Goal: Information Seeking & Learning: Learn about a topic

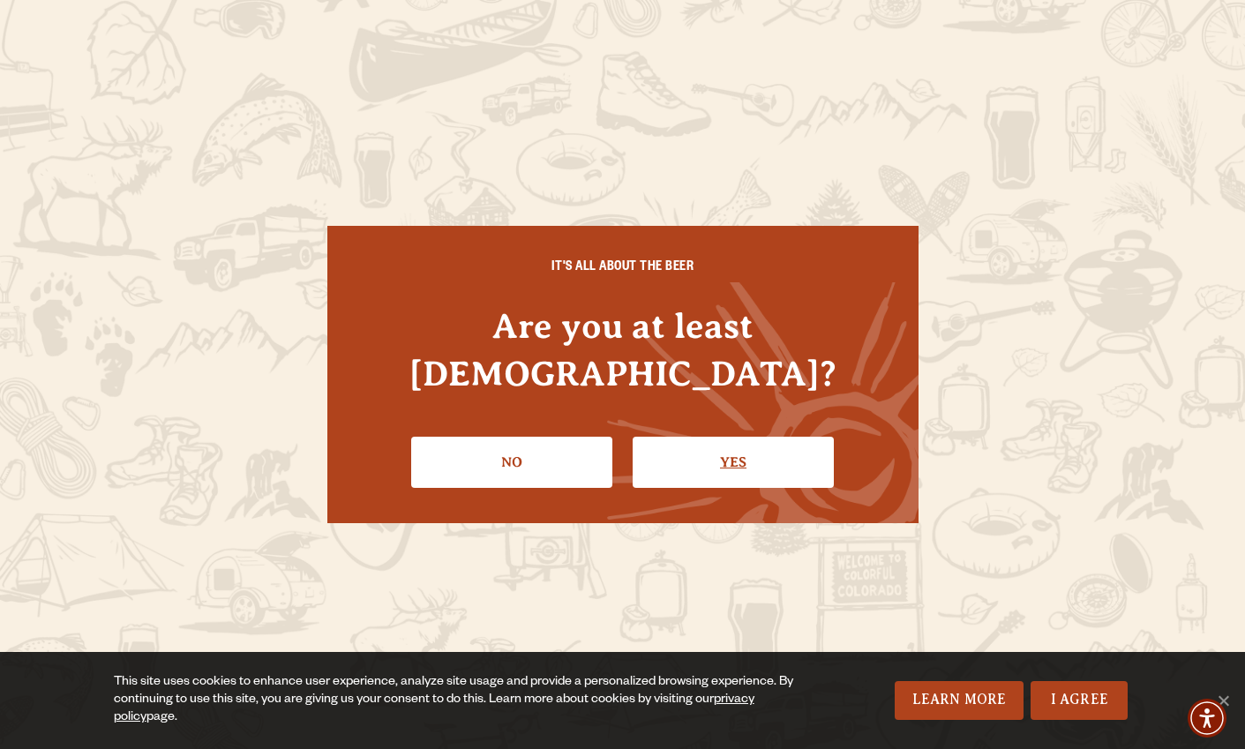
click at [715, 437] on link "Yes" at bounding box center [733, 462] width 201 height 51
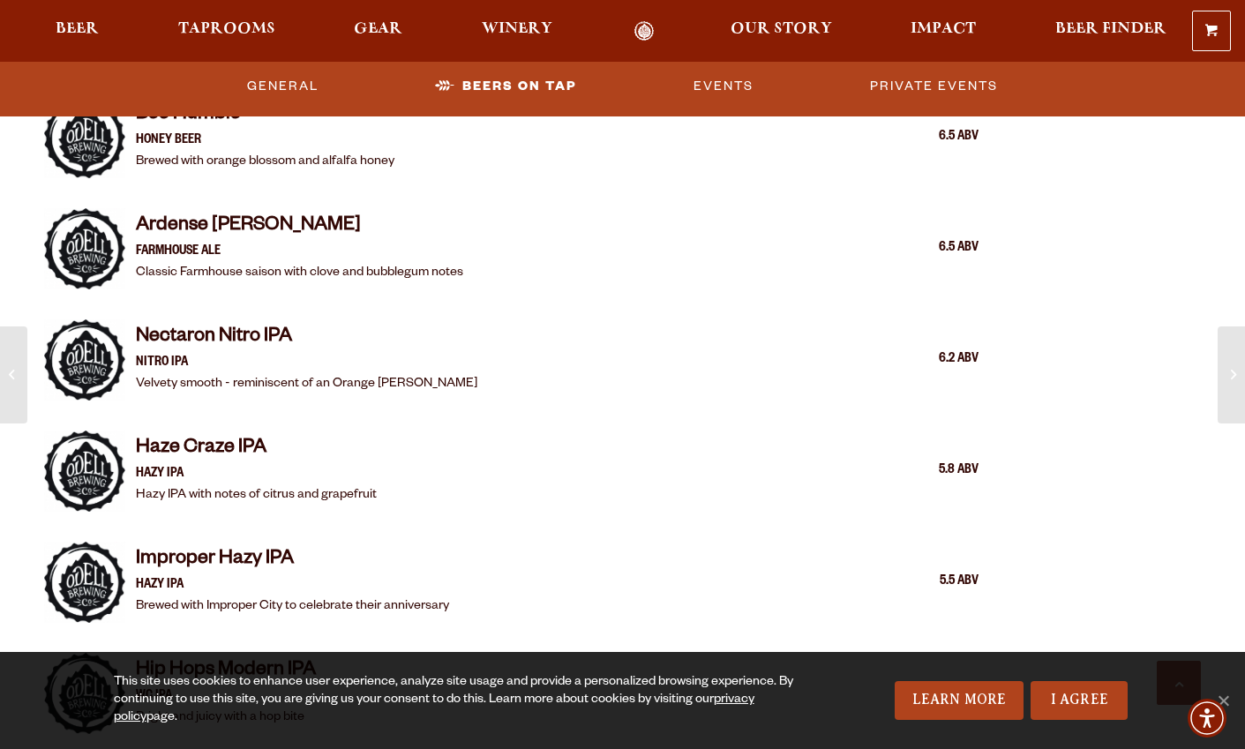
scroll to position [2274, 0]
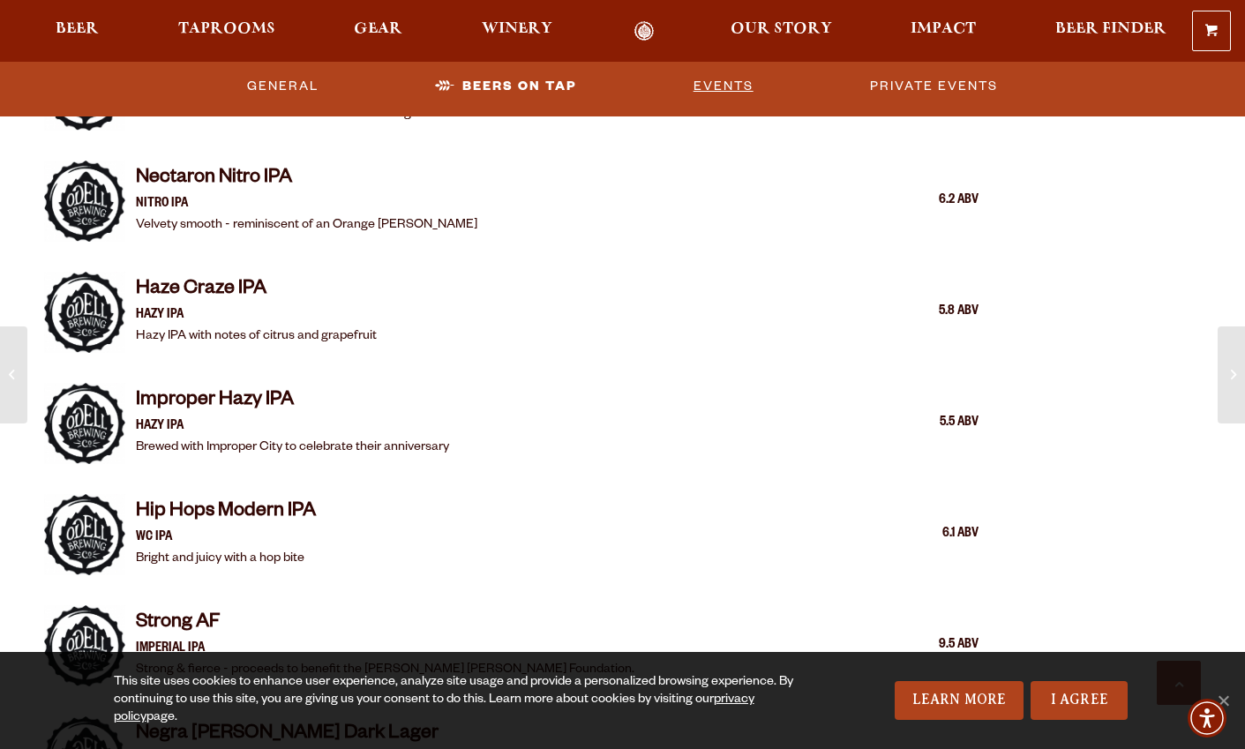
click at [730, 82] on link "Events" at bounding box center [724, 86] width 74 height 41
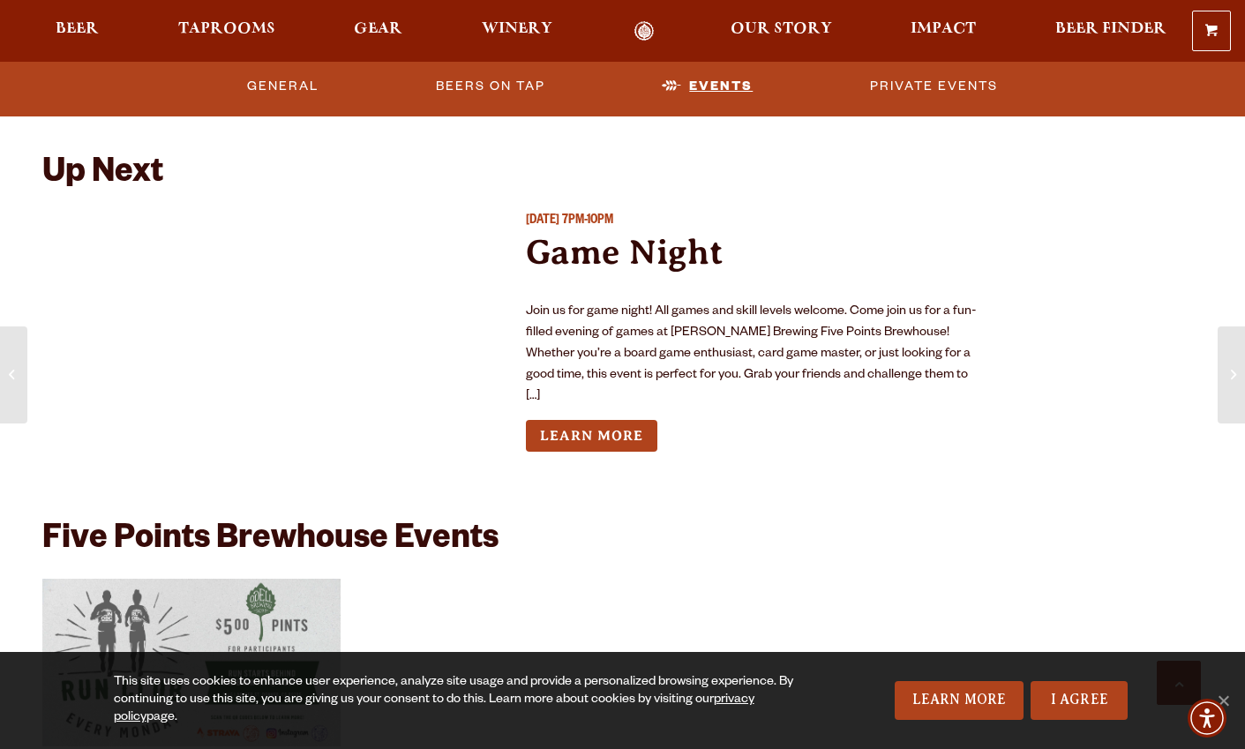
scroll to position [5024, 0]
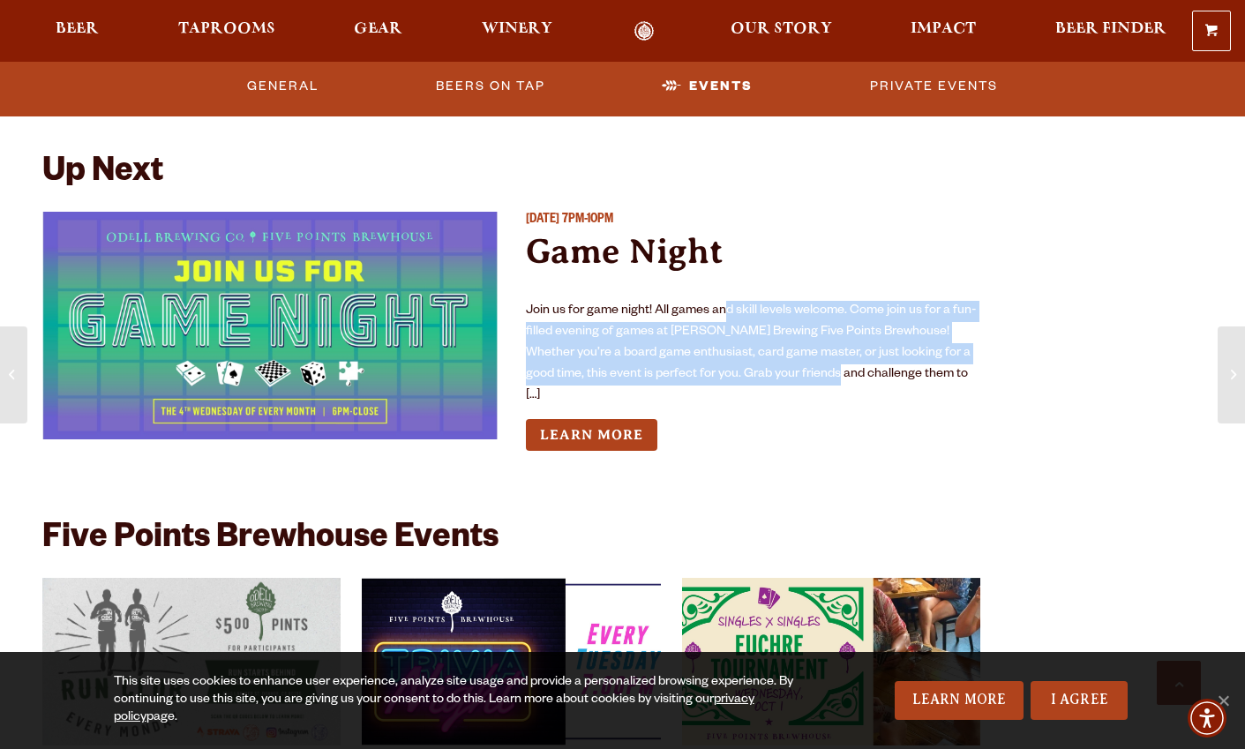
drag, startPoint x: 725, startPoint y: 307, endPoint x: 800, endPoint y: 380, distance: 104.9
click at [800, 380] on p "Join us for game night! All games and skill levels welcome. Come join us for a …" at bounding box center [753, 354] width 455 height 106
drag, startPoint x: 858, startPoint y: 372, endPoint x: 797, endPoint y: 300, distance: 94.6
click at [797, 301] on p "Join us for game night! All games and skill levels welcome. Come join us for a …" at bounding box center [753, 354] width 455 height 106
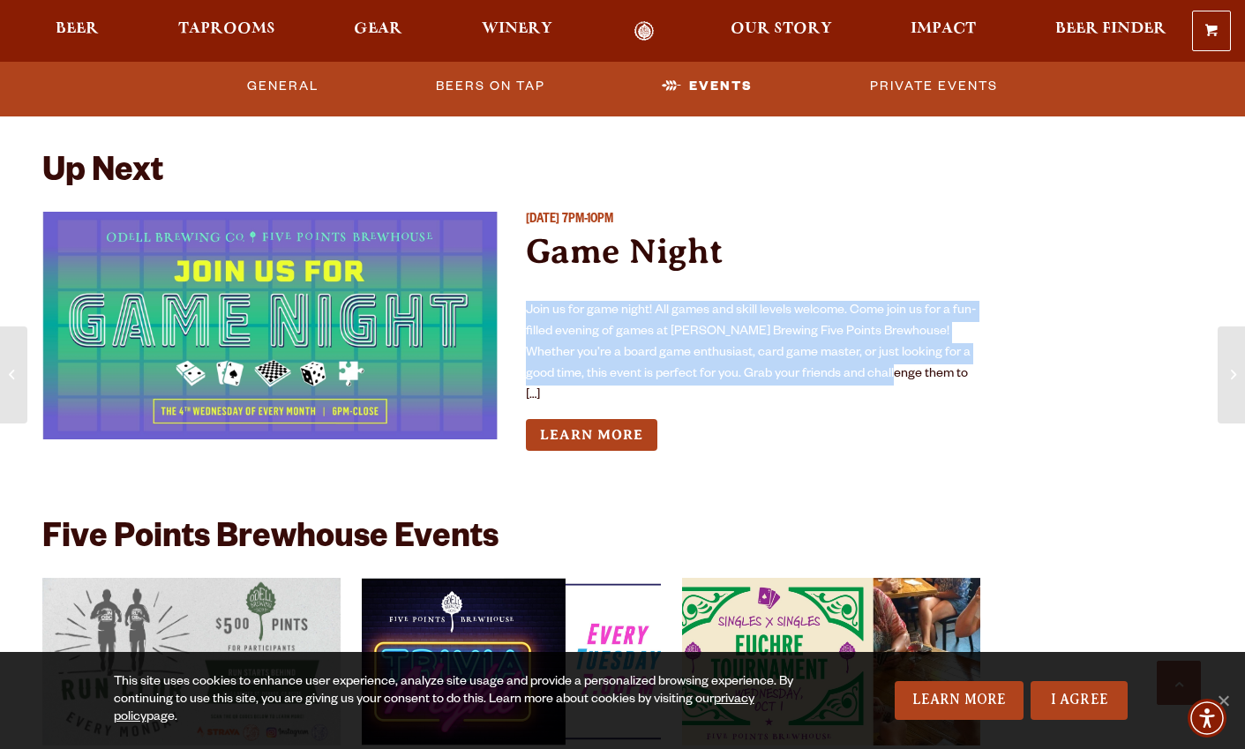
click at [797, 301] on p "Join us for game night! All games and skill levels welcome. Come join us for a …" at bounding box center [753, 354] width 455 height 106
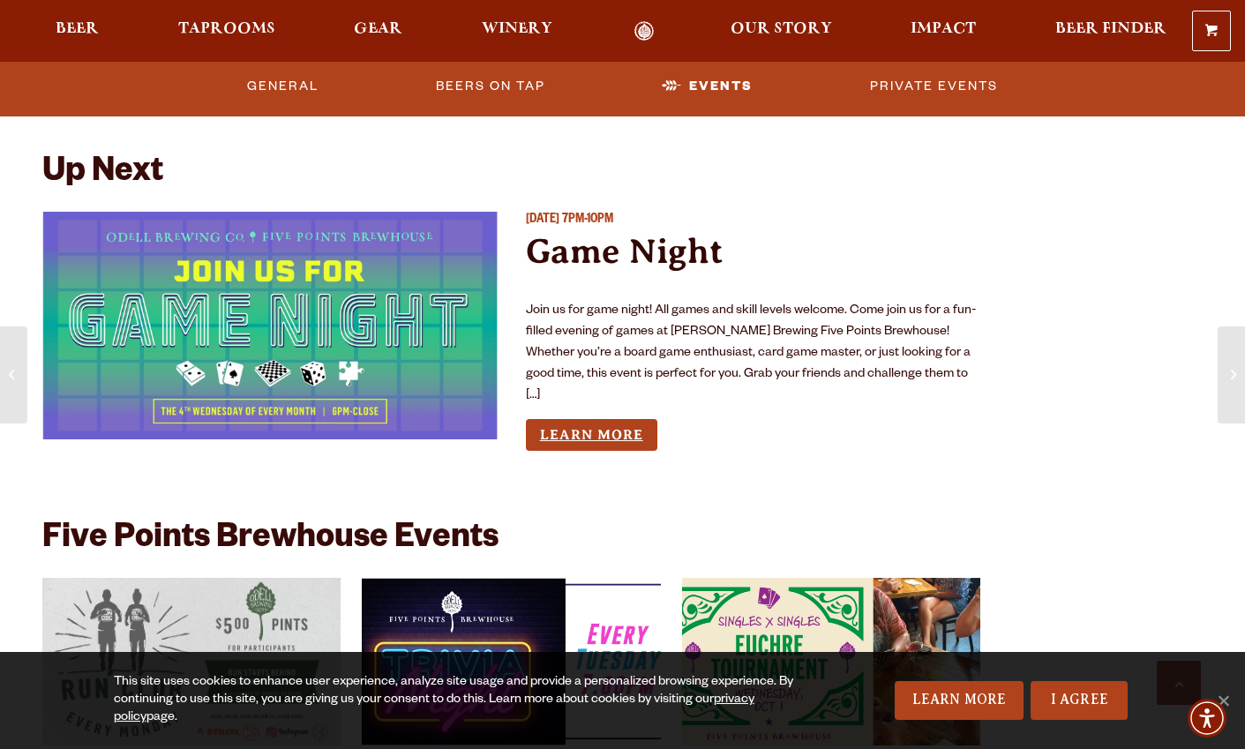
click at [628, 419] on link "Learn More" at bounding box center [592, 435] width 132 height 33
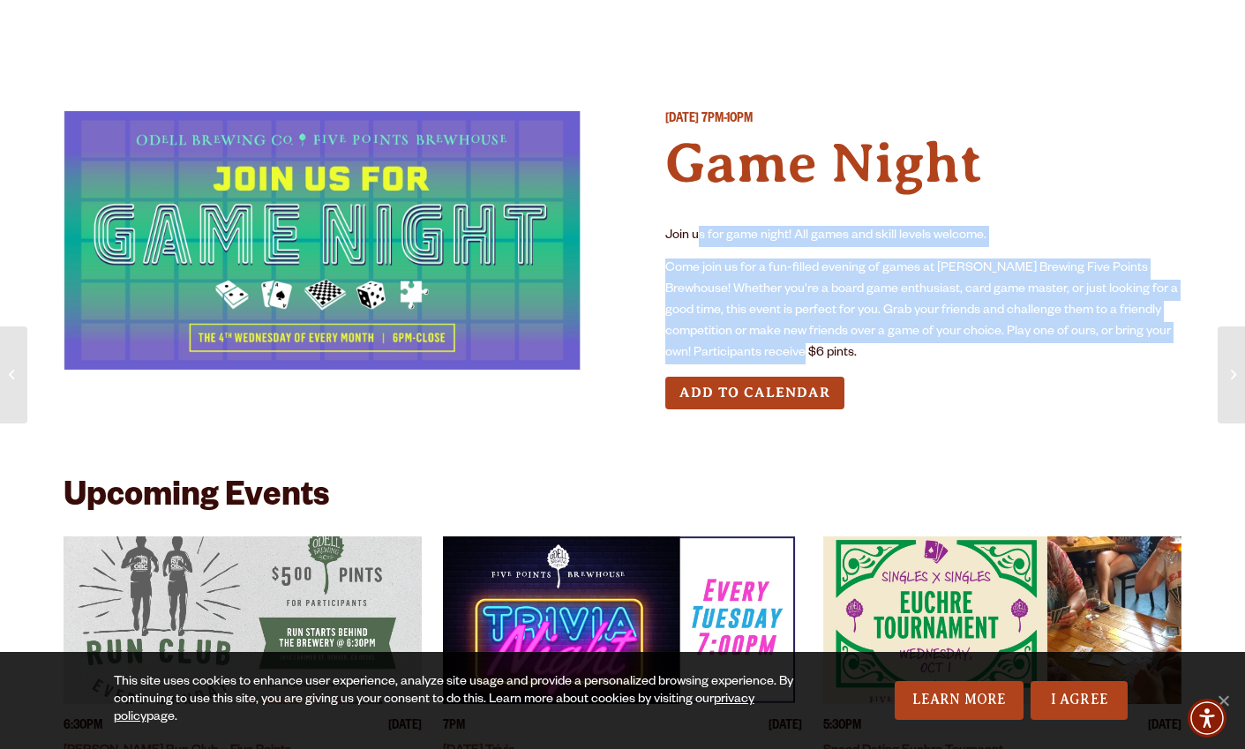
drag, startPoint x: 701, startPoint y: 242, endPoint x: 818, endPoint y: 345, distance: 156.3
click at [818, 345] on div "Join us for game night! All games and skill levels welcome. Come join us for a …" at bounding box center [923, 295] width 517 height 139
click at [818, 345] on p "Come join us for a fun-filled evening of games at Odell Brewing Five Points Bre…" at bounding box center [923, 312] width 517 height 106
drag, startPoint x: 818, startPoint y: 345, endPoint x: 731, endPoint y: 230, distance: 144.2
click at [731, 230] on div "Join us for game night! All games and skill levels welcome. Come join us for a …" at bounding box center [923, 295] width 517 height 139
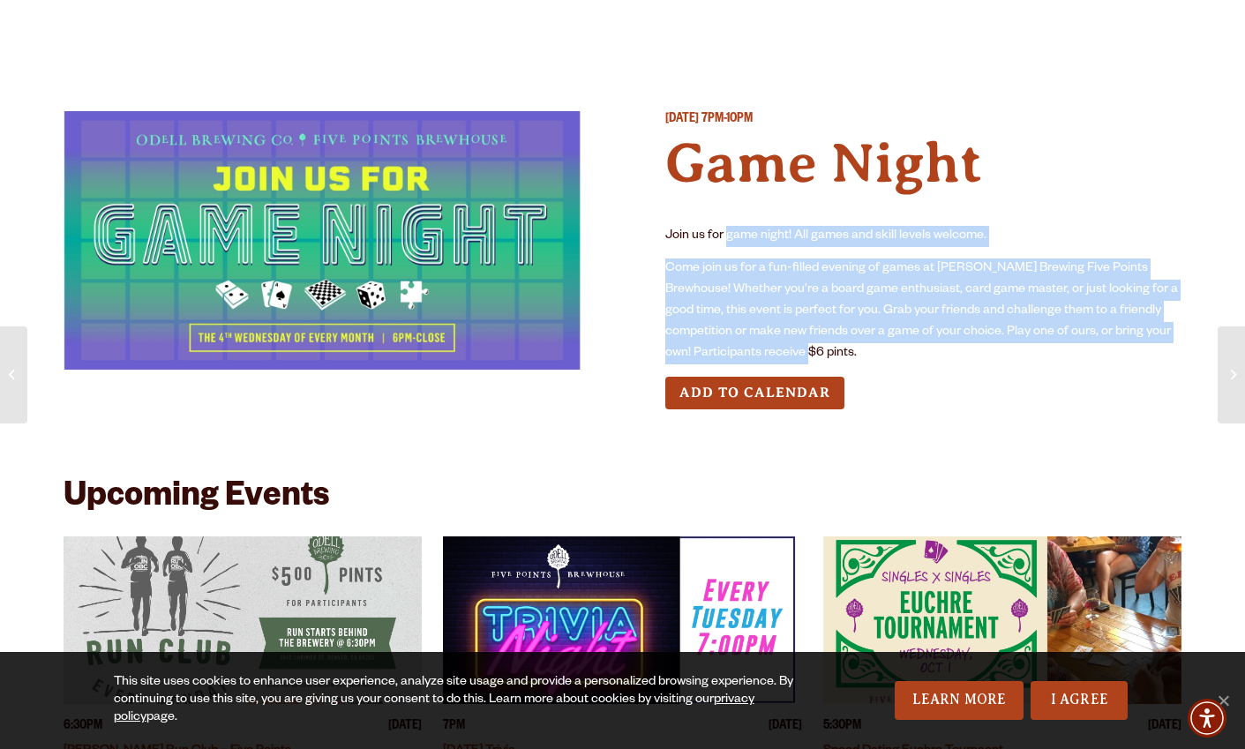
click at [731, 230] on p "Join us for game night! All games and skill levels welcome." at bounding box center [923, 236] width 517 height 21
drag, startPoint x: 731, startPoint y: 230, endPoint x: 821, endPoint y: 355, distance: 153.6
click at [821, 355] on div "Join us for game night! All games and skill levels welcome. Come join us for a …" at bounding box center [923, 295] width 517 height 139
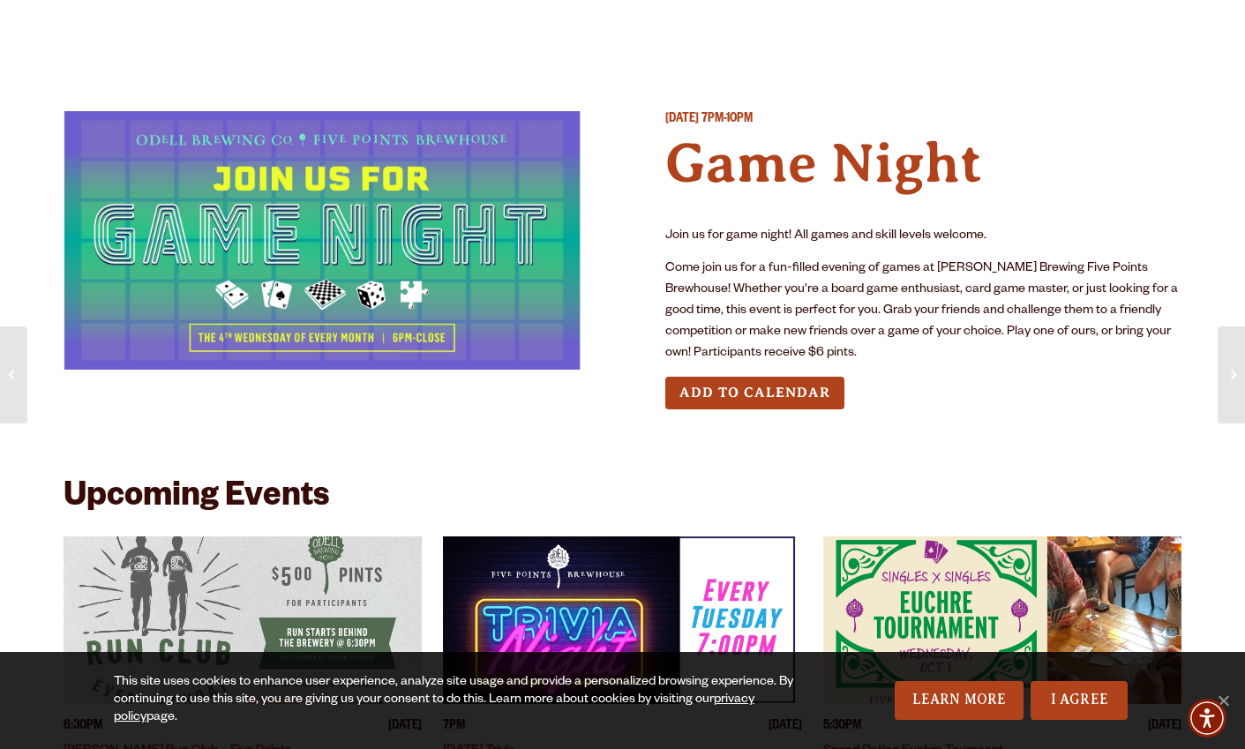
click at [929, 289] on p "Come join us for a fun-filled evening of games at Odell Brewing Five Points Bre…" at bounding box center [923, 312] width 517 height 106
